Goal: Task Accomplishment & Management: Manage account settings

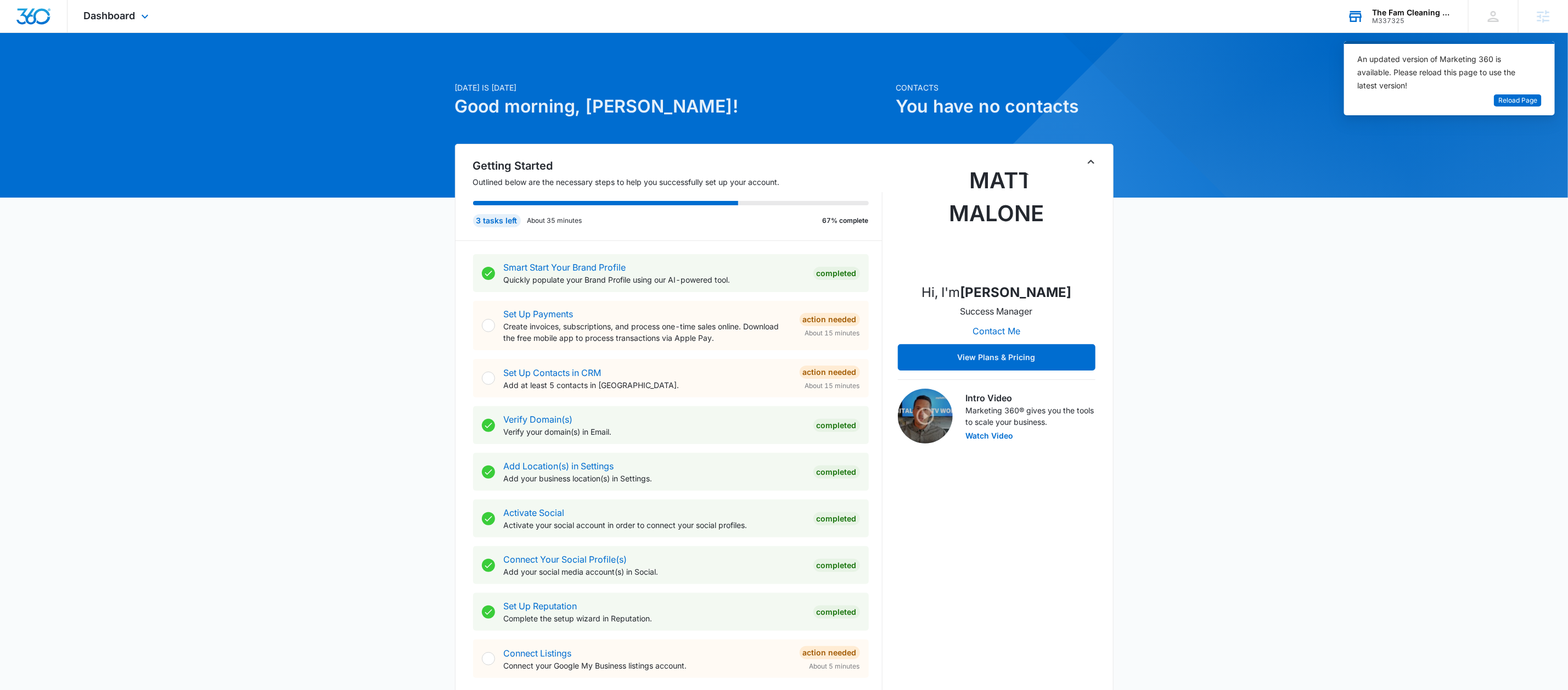
click at [1411, 26] on div "The Fam Cleaning Crew M337325 Your Accounts View All" at bounding box center [1399, 16] width 137 height 32
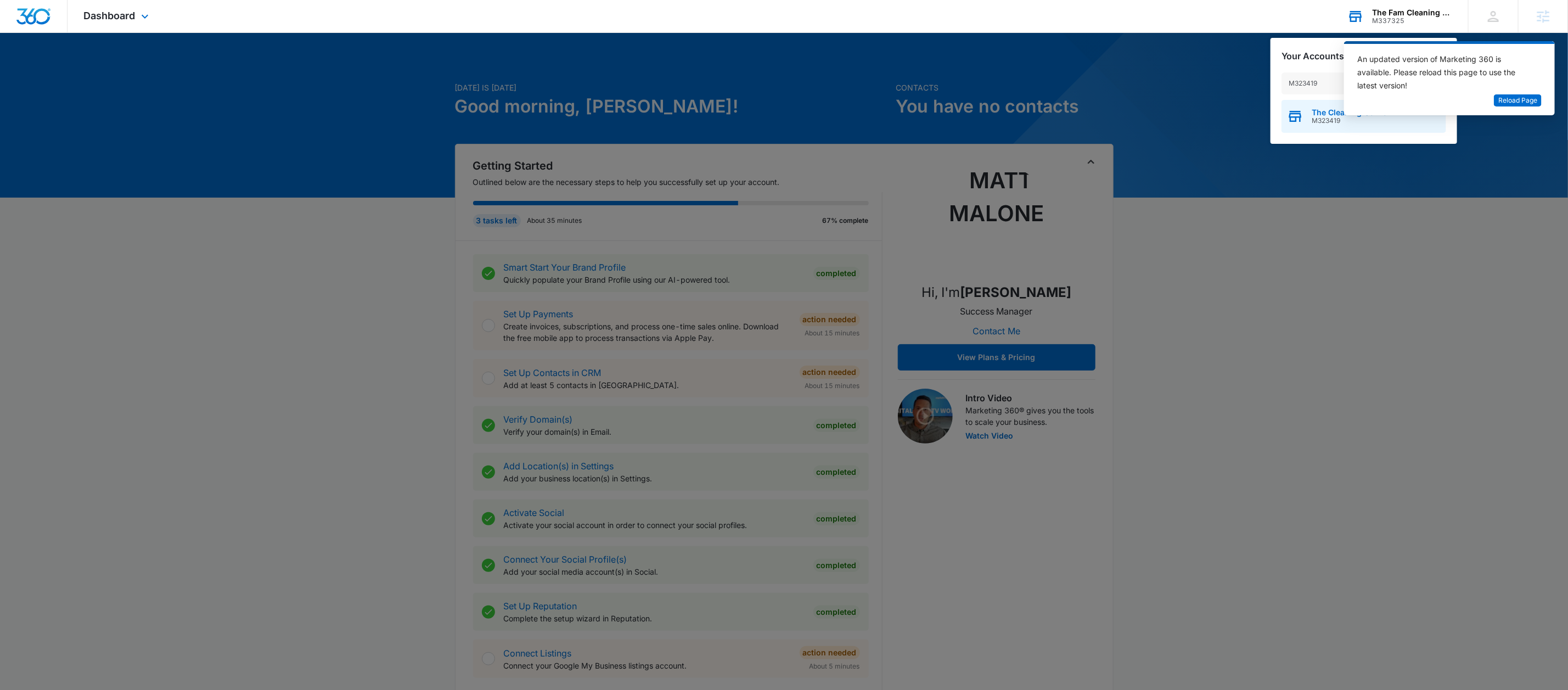
type input "M323419"
click at [1343, 118] on body "Dashboard Apps Reputation Websites Forms CRM Email Social Payments Content Ads …" at bounding box center [784, 616] width 1568 height 1232
click at [1332, 114] on span "The Cleaning Gourou" at bounding box center [1352, 113] width 81 height 9
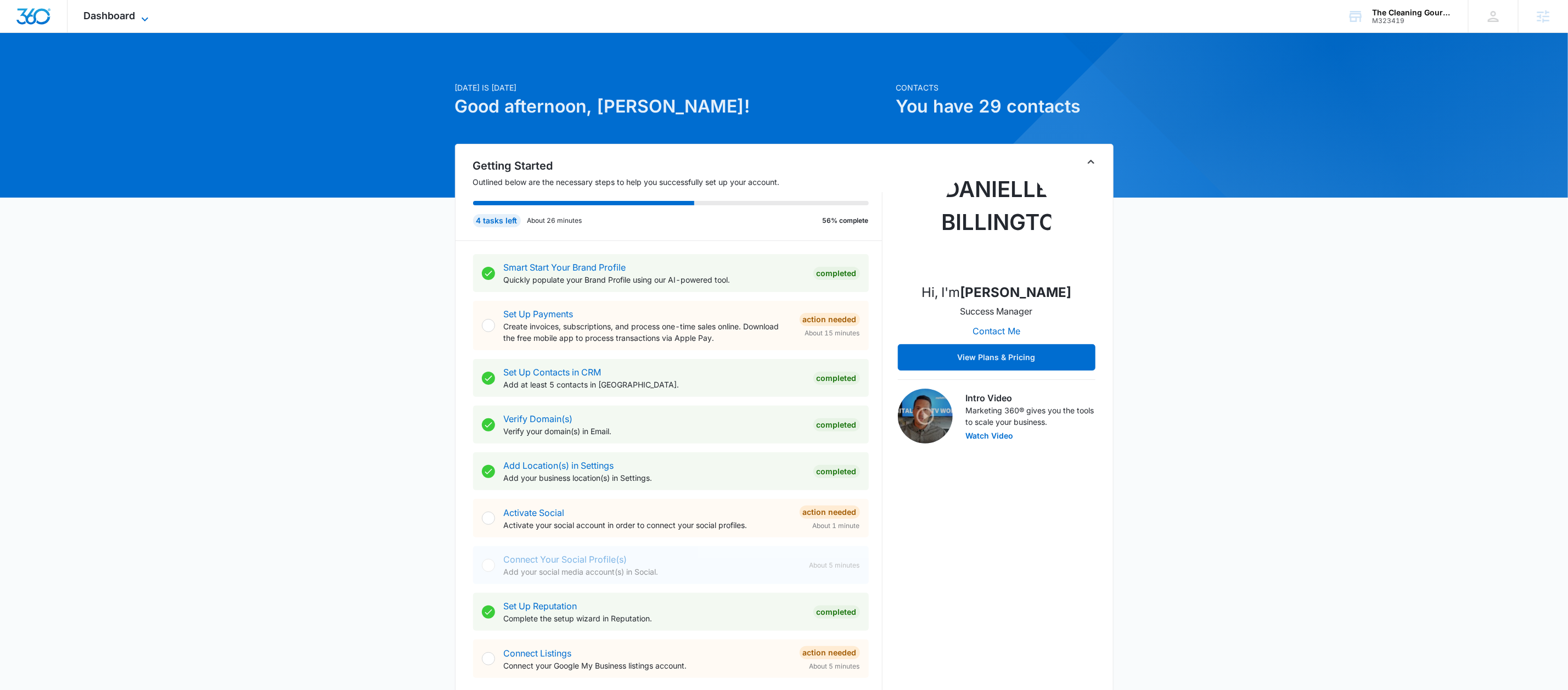
click at [128, 10] on span "Dashboard" at bounding box center [110, 16] width 51 height 12
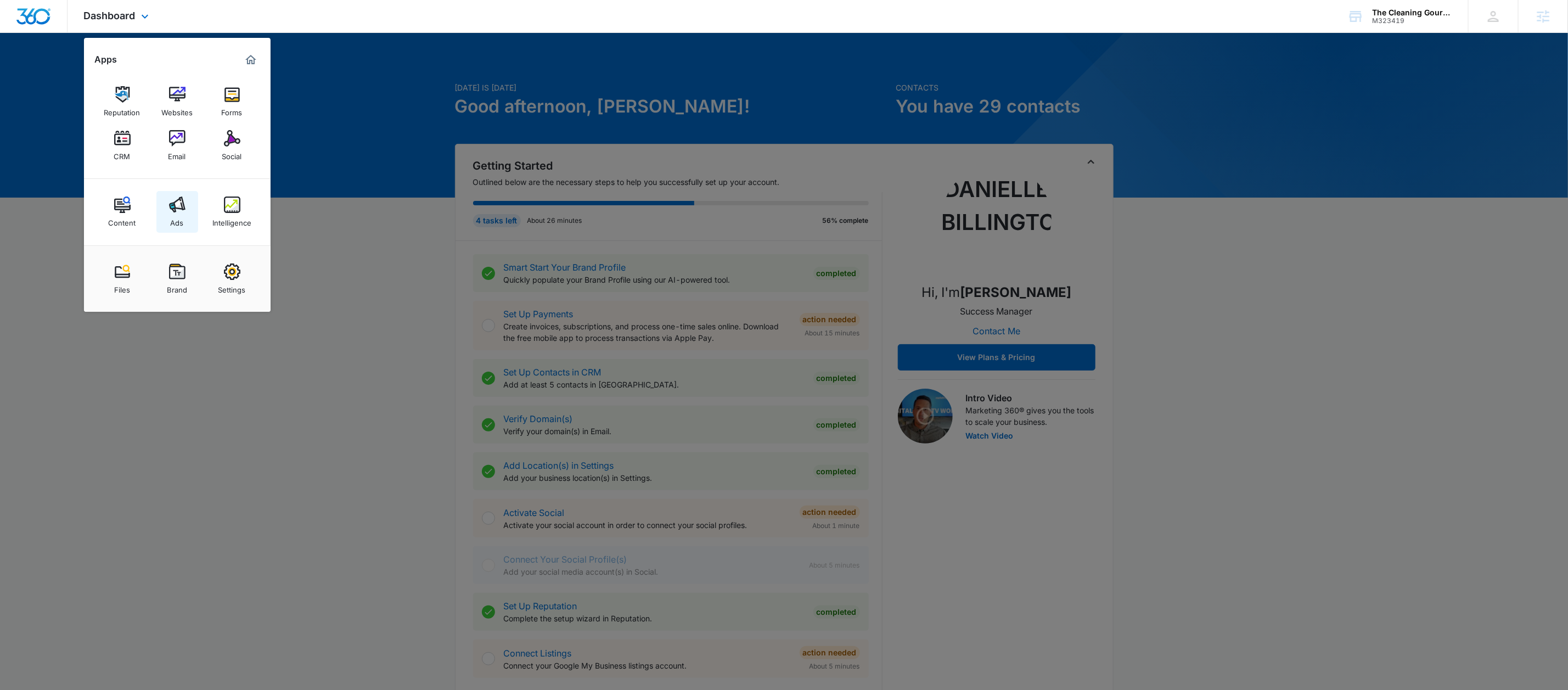
click at [184, 217] on link "Ads" at bounding box center [178, 212] width 42 height 42
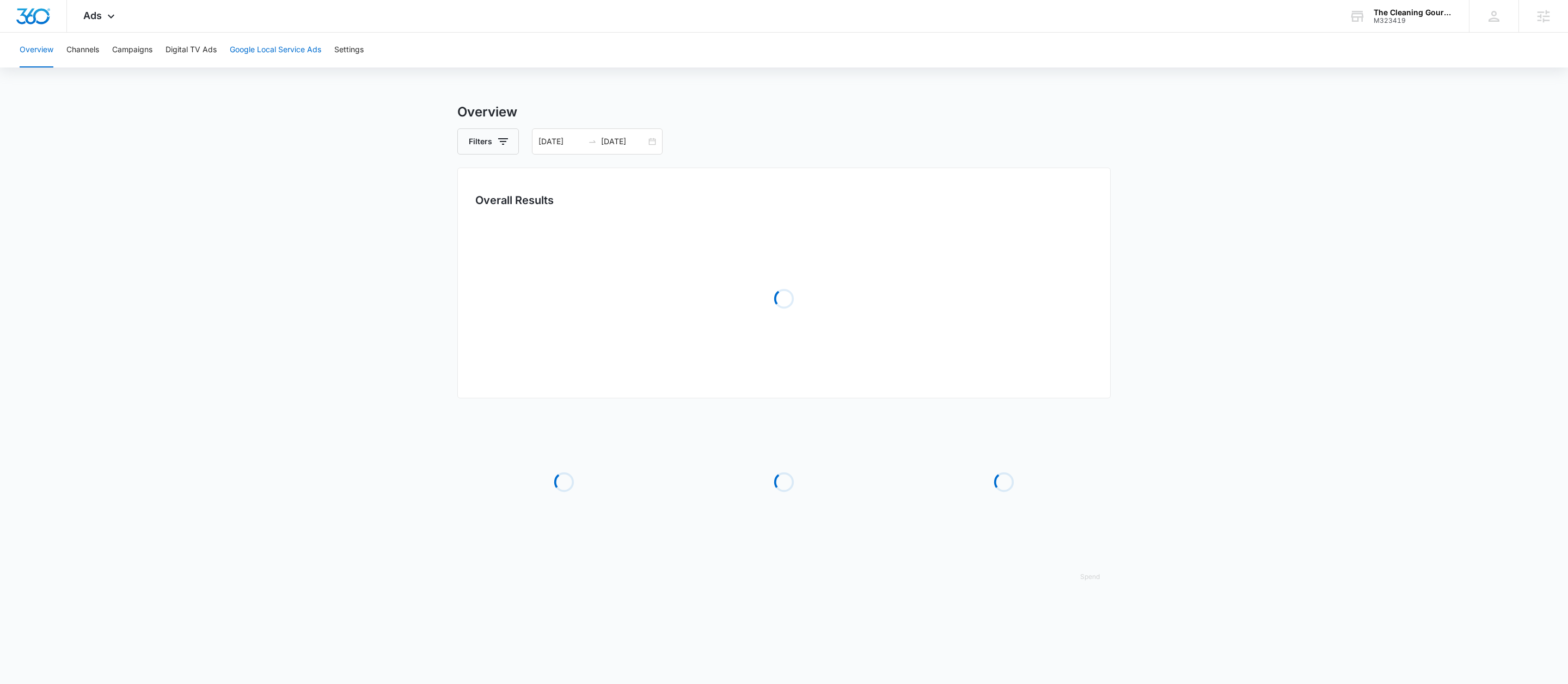
click at [264, 59] on button "Google Local Service Ads" at bounding box center [275, 50] width 92 height 35
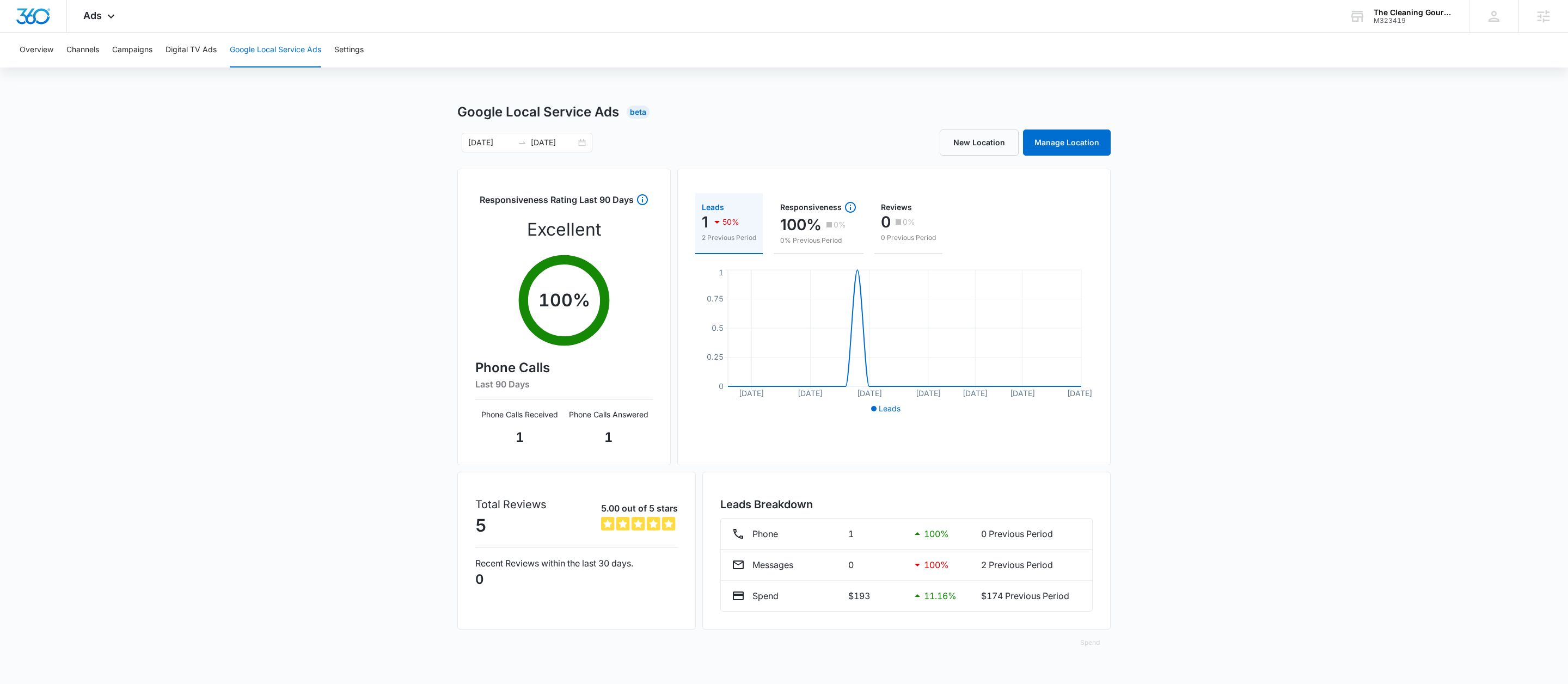
click at [1038, 155] on div "Google Local Service Ads Beta 09/14/2025 10/14/2025 New Location Manage Locatio…" at bounding box center [784, 385] width 654 height 566
click at [1043, 144] on link "Manage Location" at bounding box center [1066, 143] width 87 height 26
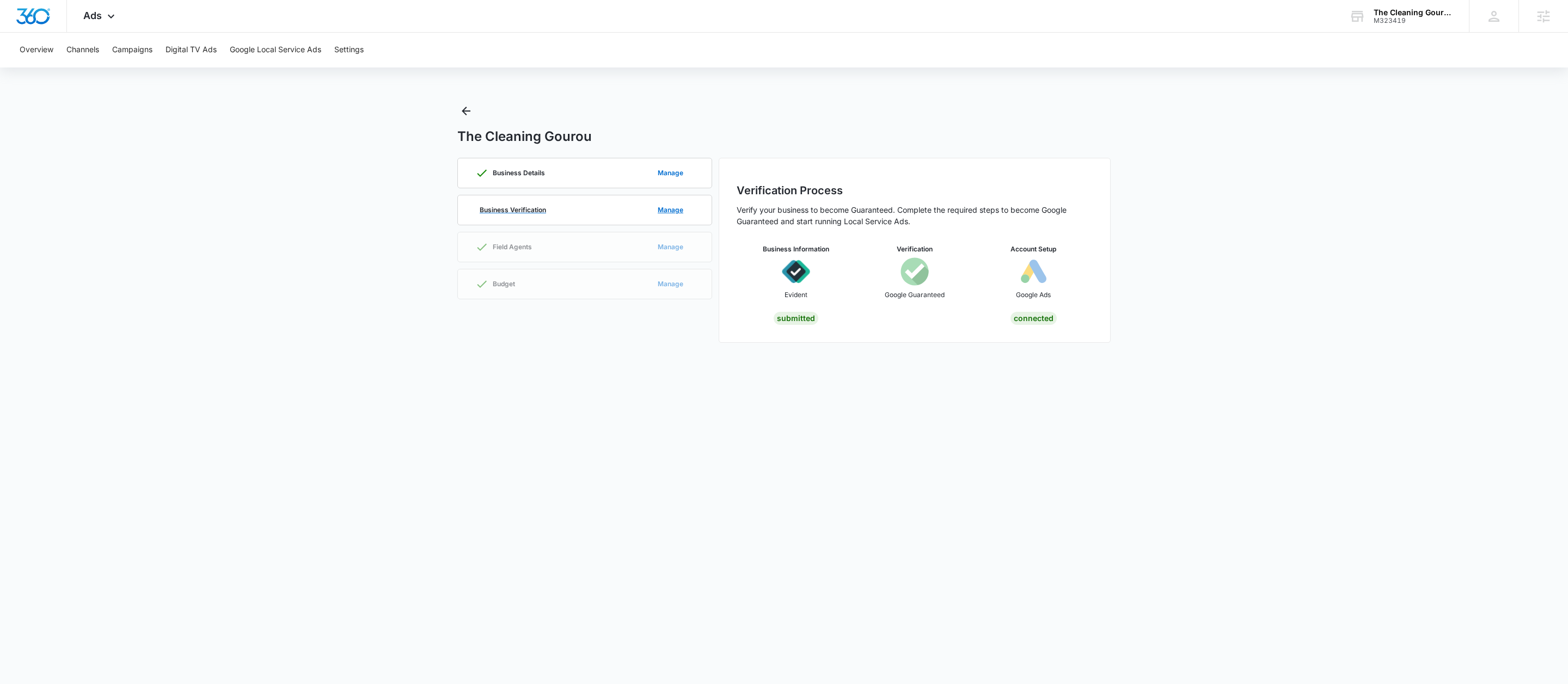
click at [513, 213] on p "Business Verification" at bounding box center [513, 210] width 66 height 6
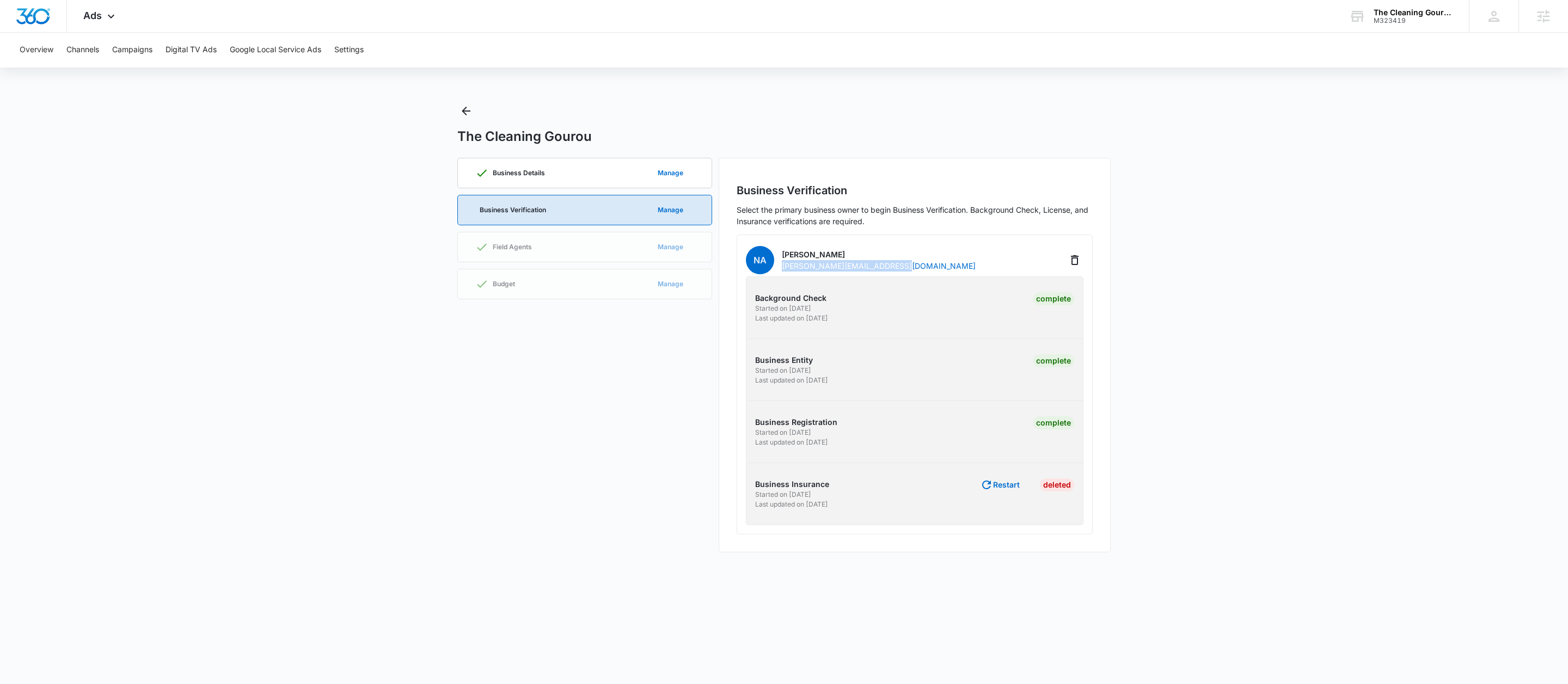
drag, startPoint x: 907, startPoint y: 265, endPoint x: 780, endPoint y: 265, distance: 127.0
click at [780, 265] on div "NA Nadine Acee nadine@thecleaninggourou.com" at bounding box center [914, 260] width 337 height 33
copy p "nadine@thecleaninggourou.com"
click at [614, 178] on div "Business Details Manage" at bounding box center [584, 173] width 219 height 29
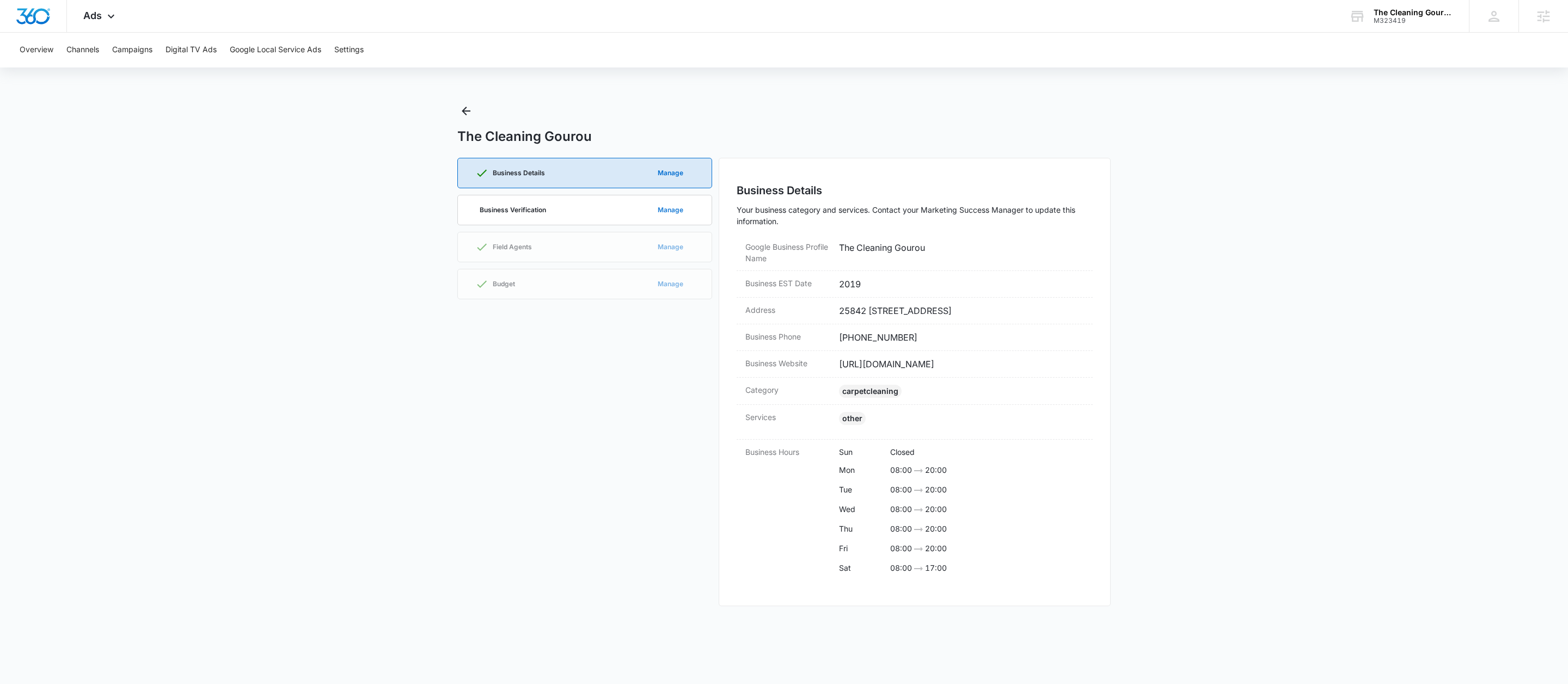
click at [673, 216] on button "Manage" at bounding box center [670, 210] width 47 height 26
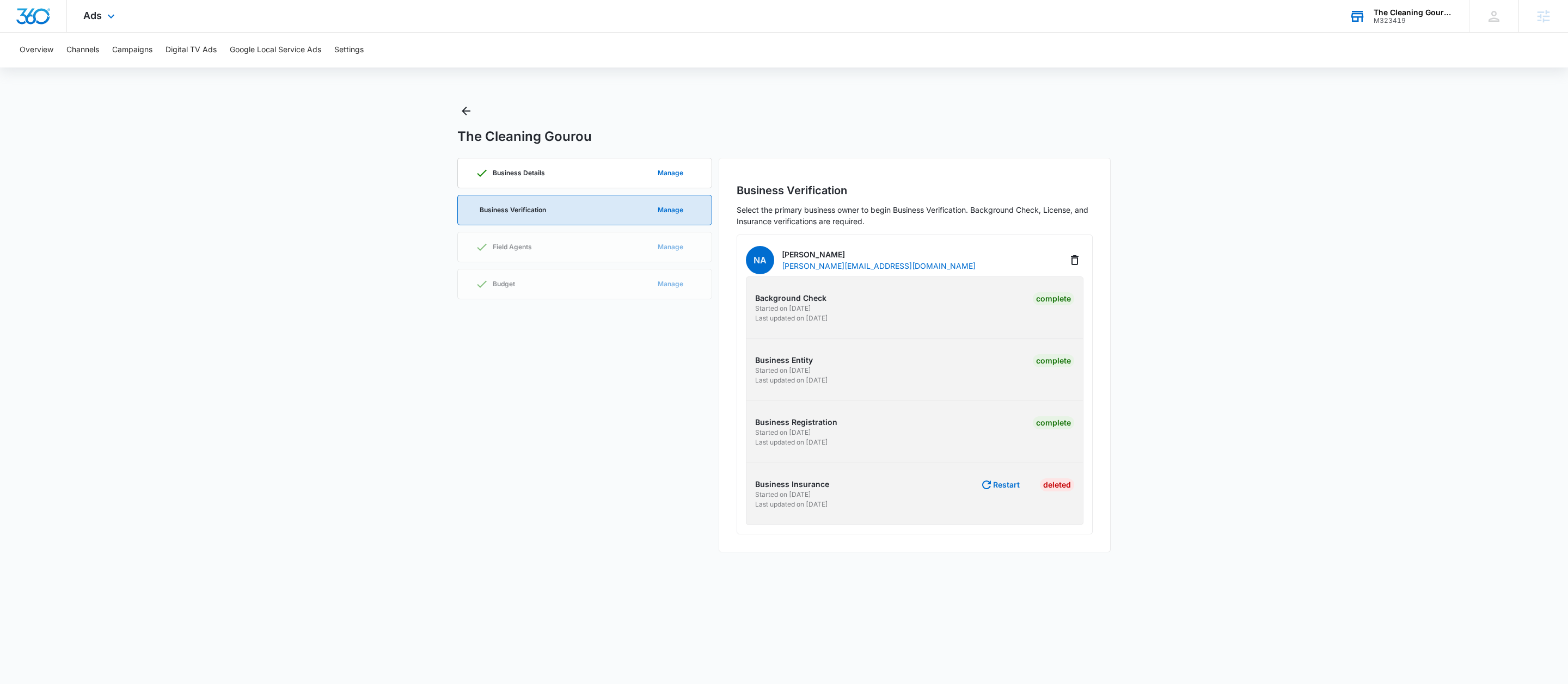
click at [1393, 21] on div "M323419" at bounding box center [1413, 21] width 79 height 7
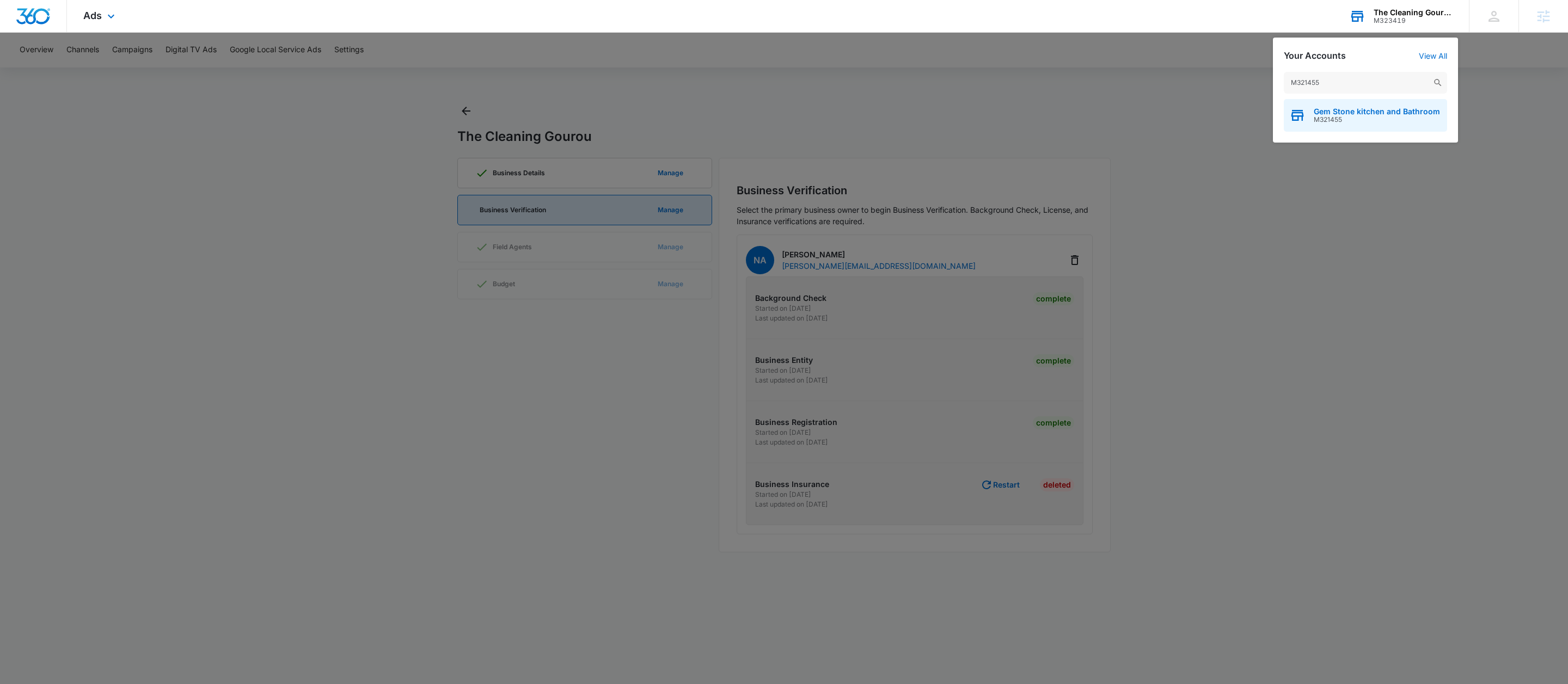
type input "M321455"
click at [1359, 126] on div "Gem Stone kitchen and Bathroom M321455" at bounding box center [1365, 115] width 164 height 33
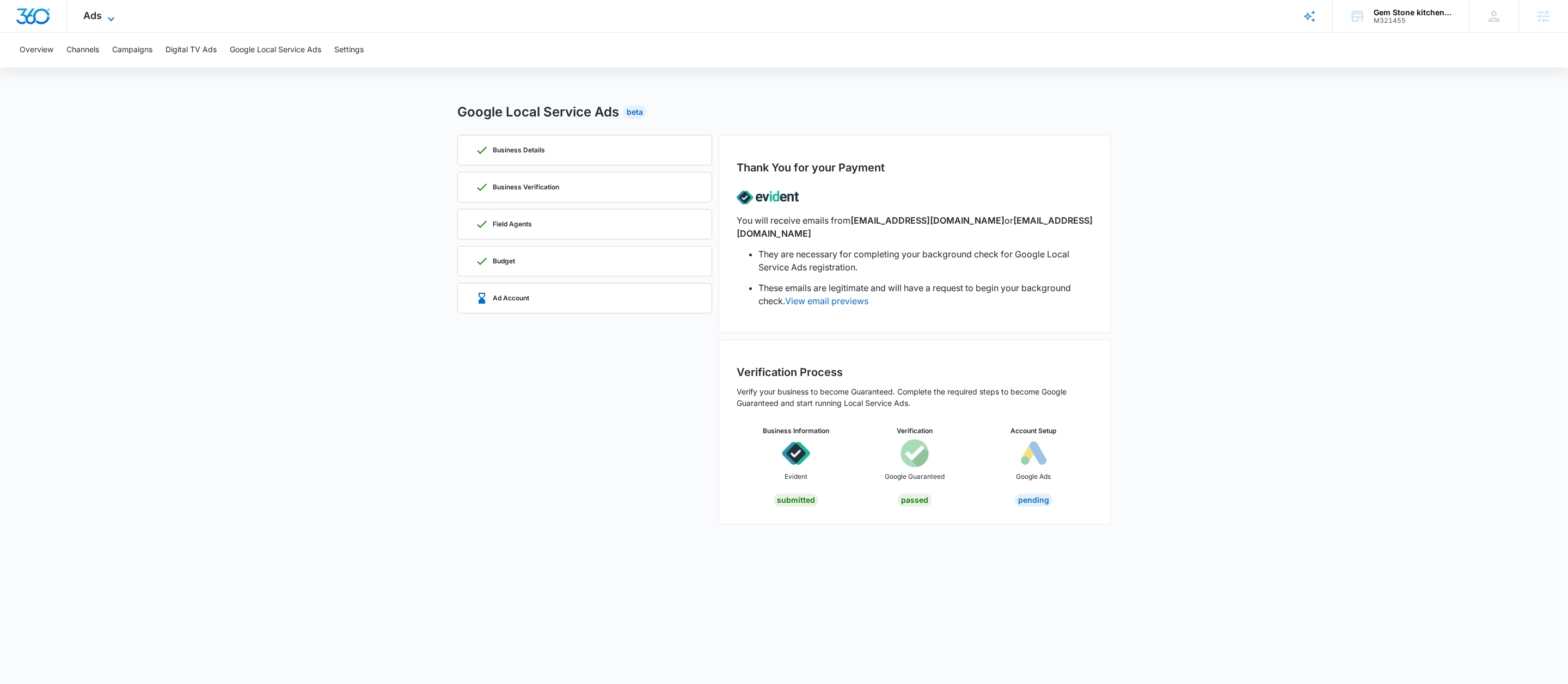
click at [89, 15] on span "Ads" at bounding box center [93, 15] width 18 height 12
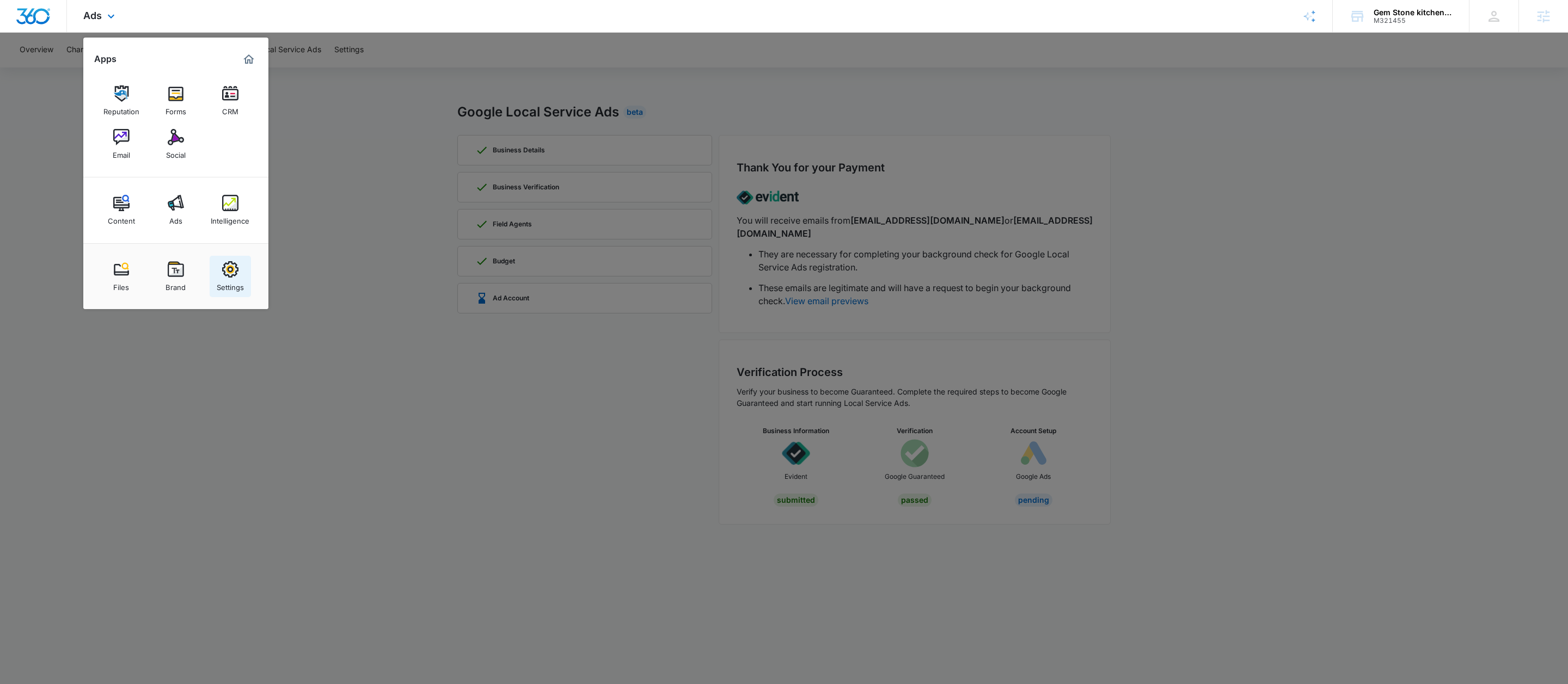
click at [216, 273] on link "Settings" at bounding box center [231, 276] width 42 height 42
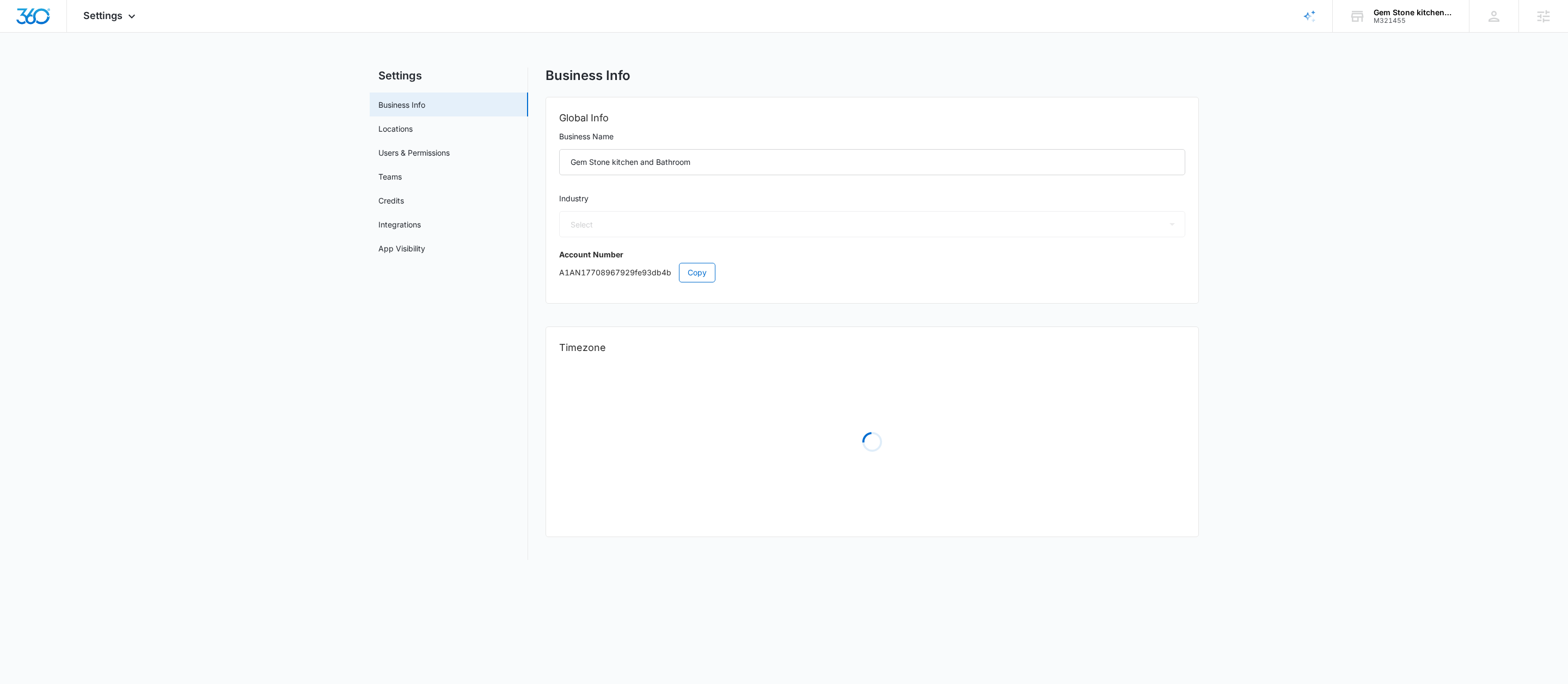
select select "4"
select select "US"
select select "America/Denver"
click at [701, 274] on span "Copy" at bounding box center [696, 272] width 19 height 12
click at [730, 158] on input "Gem Stone kitchen and Bathroom" at bounding box center [872, 162] width 626 height 26
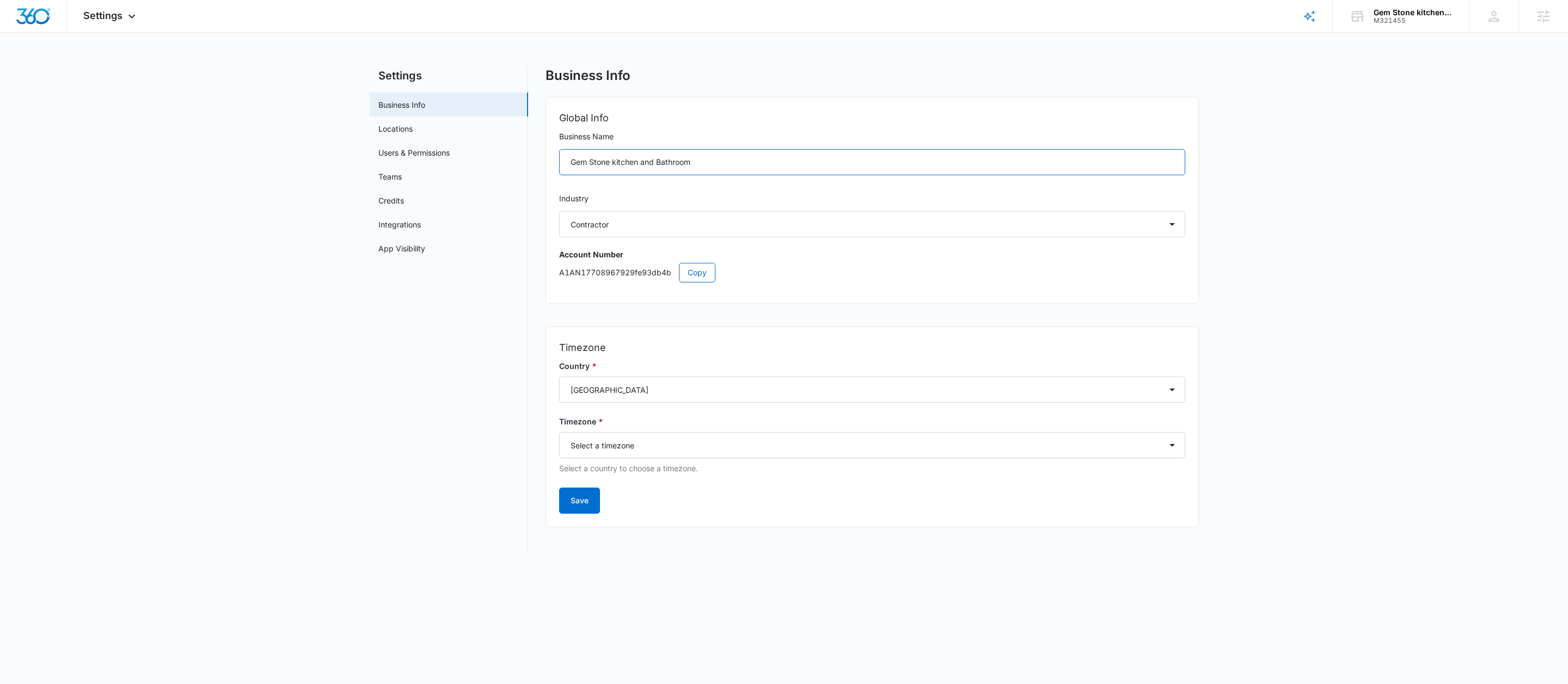
click at [728, 159] on input "Gem Stone kitchen and Bathroom" at bounding box center [872, 162] width 626 height 26
click at [725, 161] on input "Gem Stone kitchen and Bathroom" at bounding box center [872, 162] width 626 height 26
